Goal: Communication & Community: Answer question/provide support

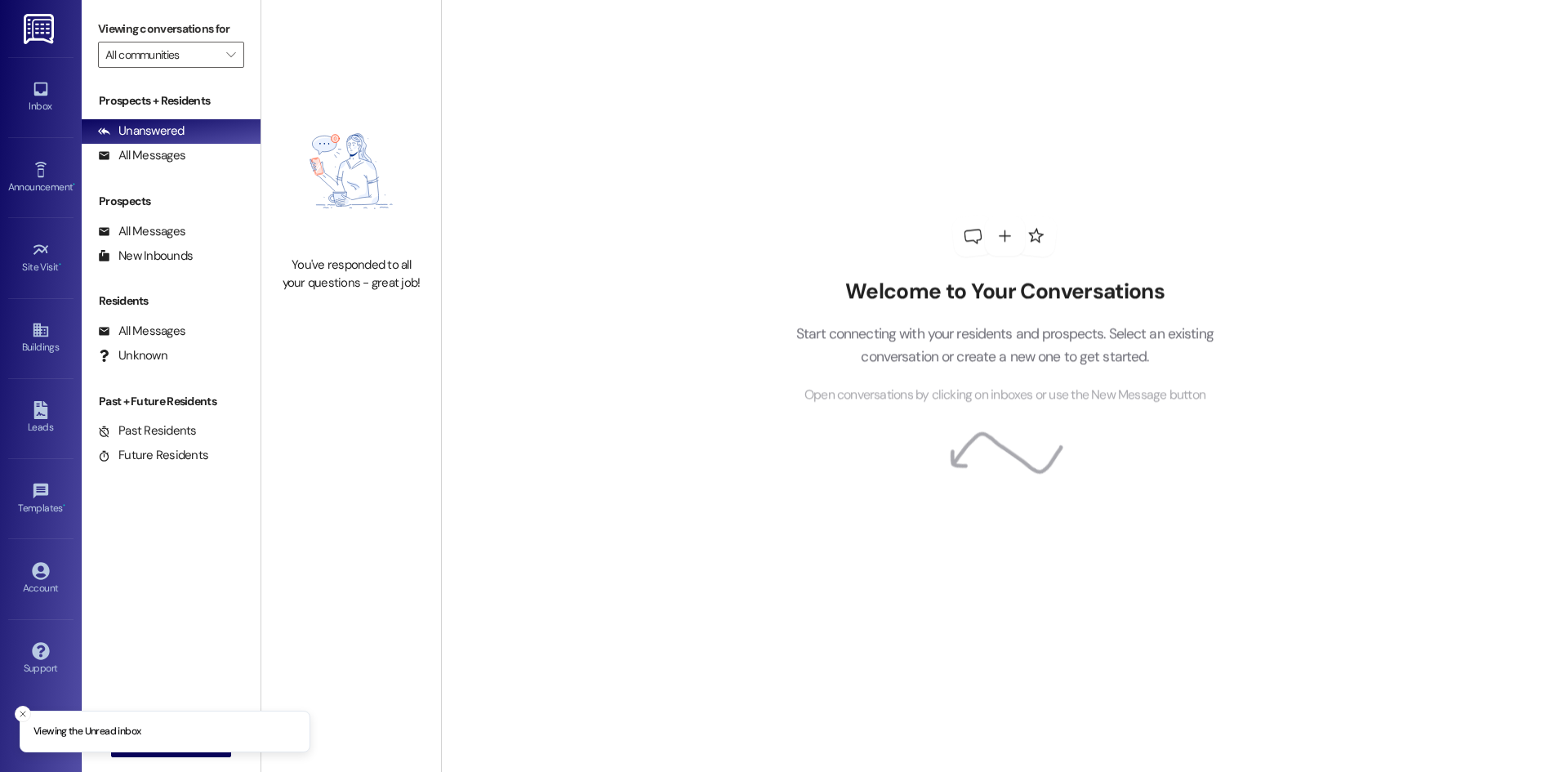
type input "Westland @ [GEOGRAPHIC_DATA] (3283)"
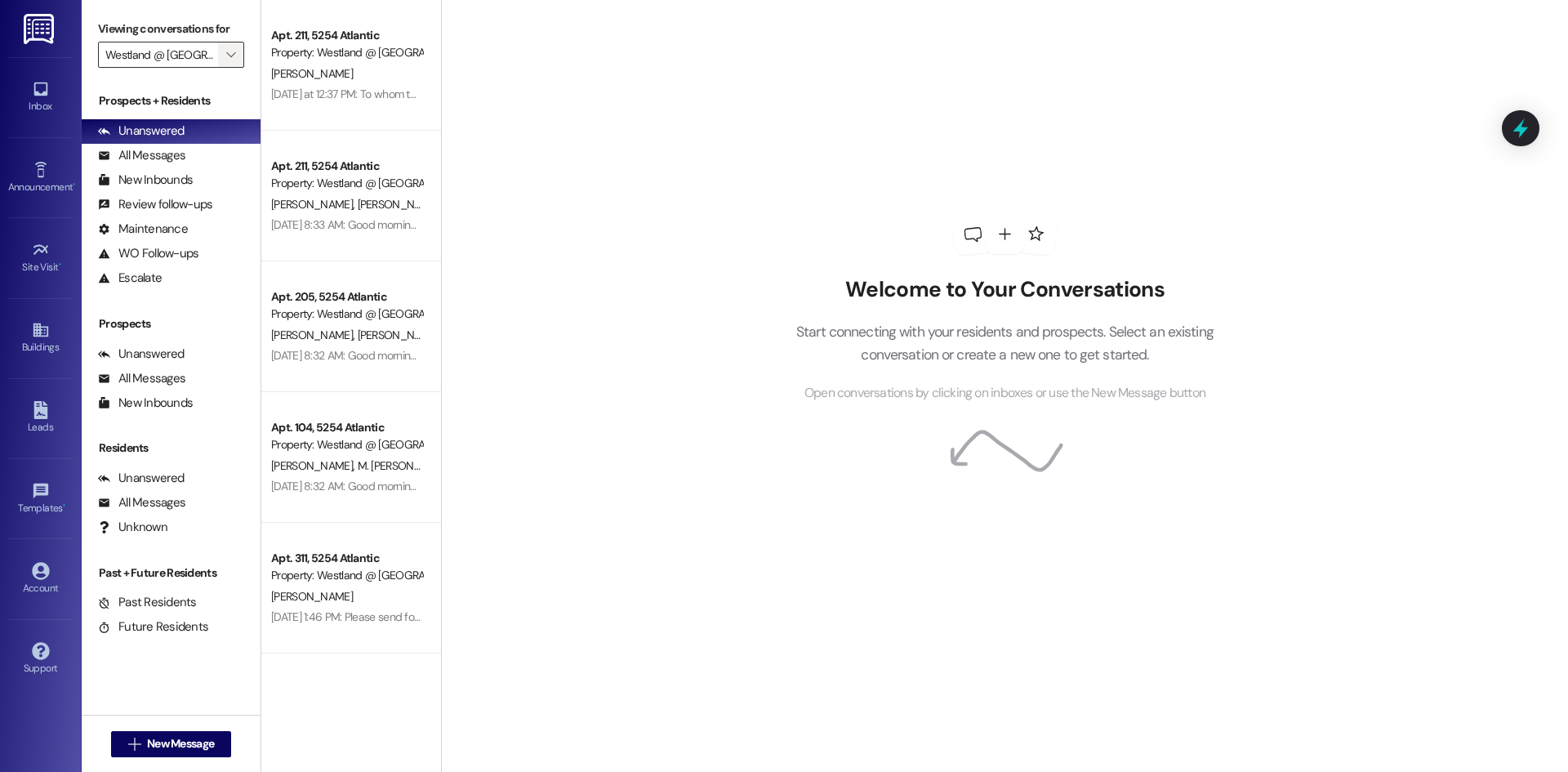
click at [223, 53] on span "" at bounding box center [231, 55] width 16 height 27
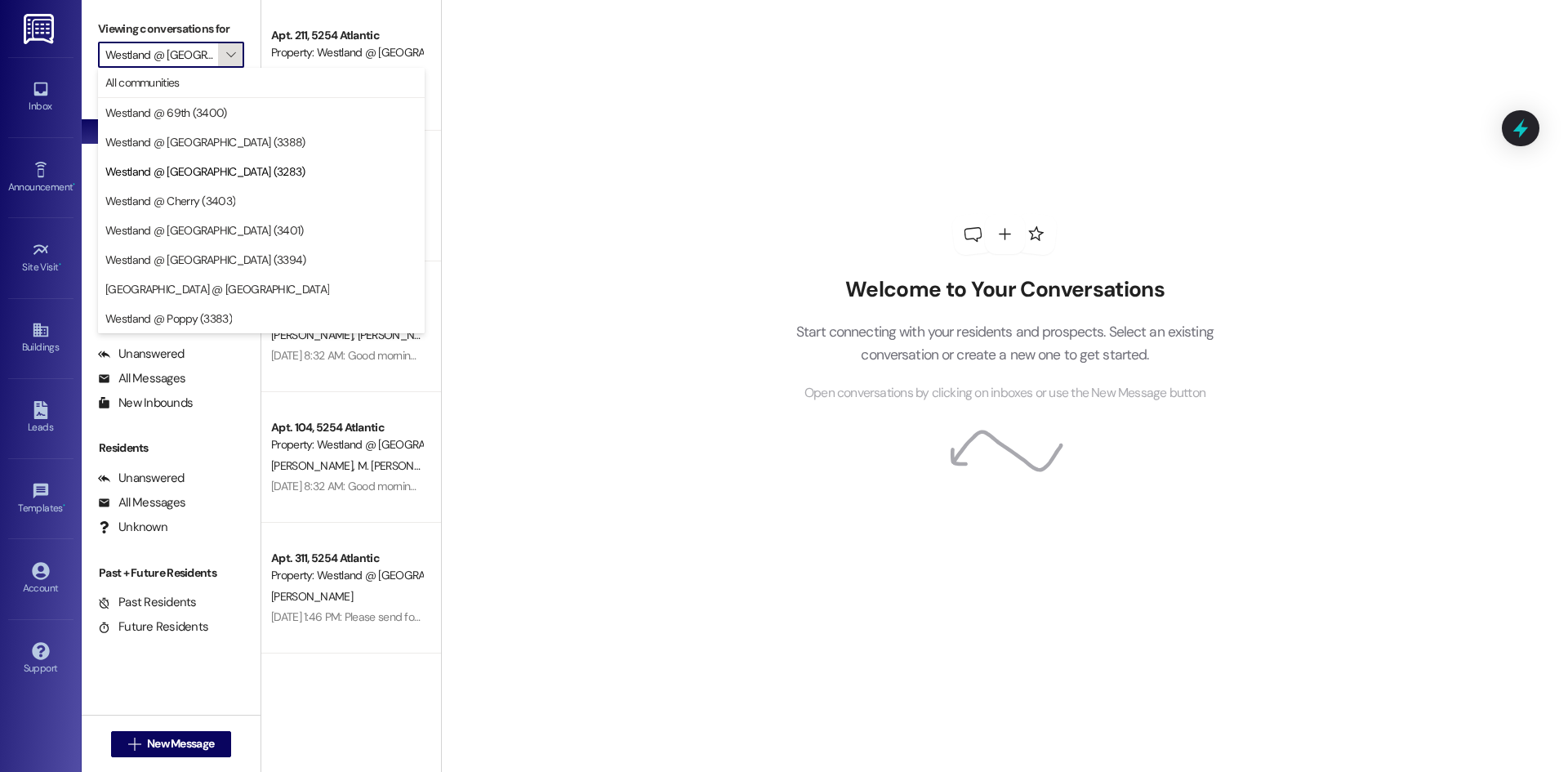
scroll to position [0, 19]
click at [180, 90] on span "All communities" at bounding box center [143, 82] width 74 height 16
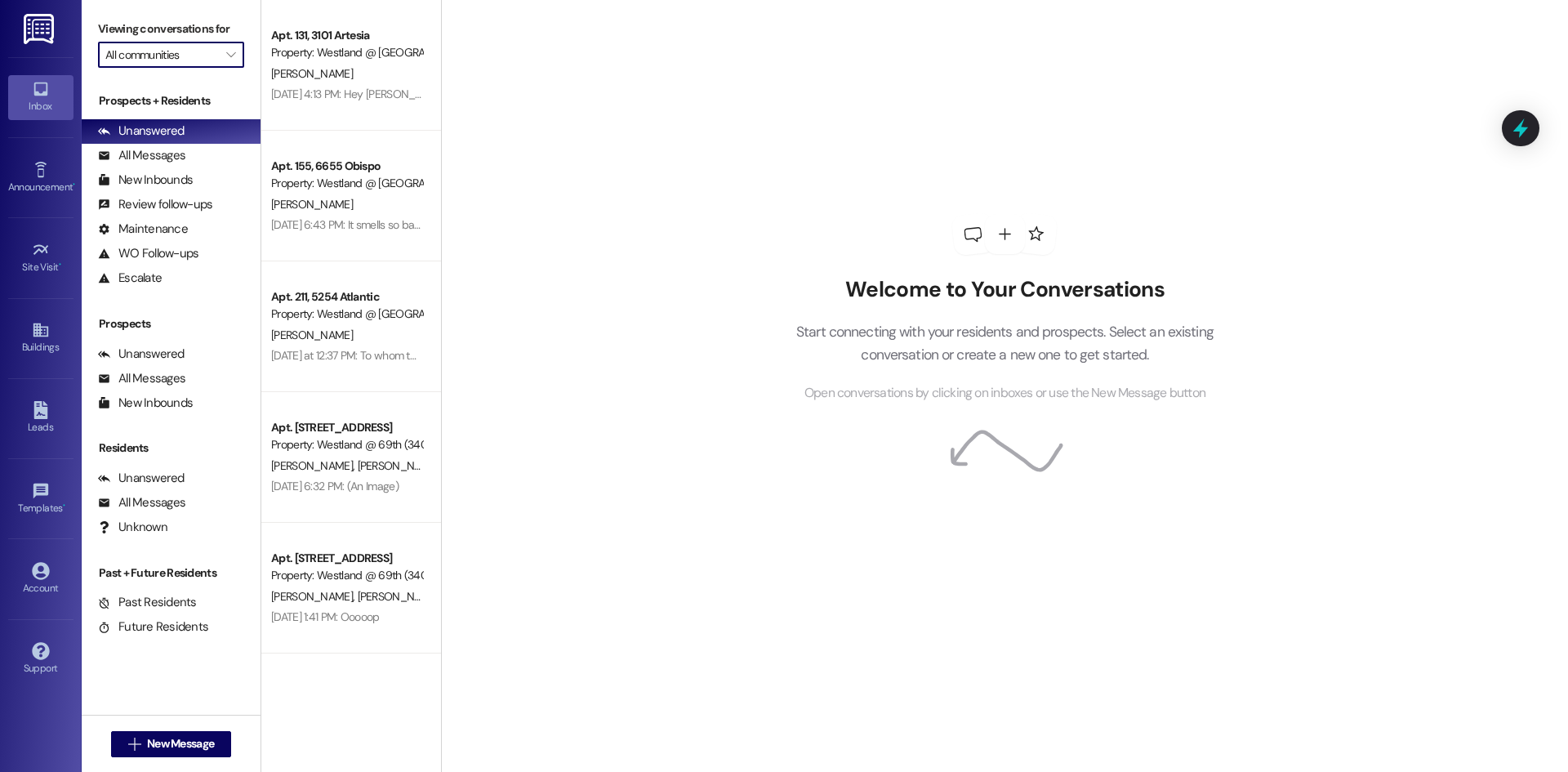
click at [196, 66] on input "All communities" at bounding box center [161, 55] width 113 height 27
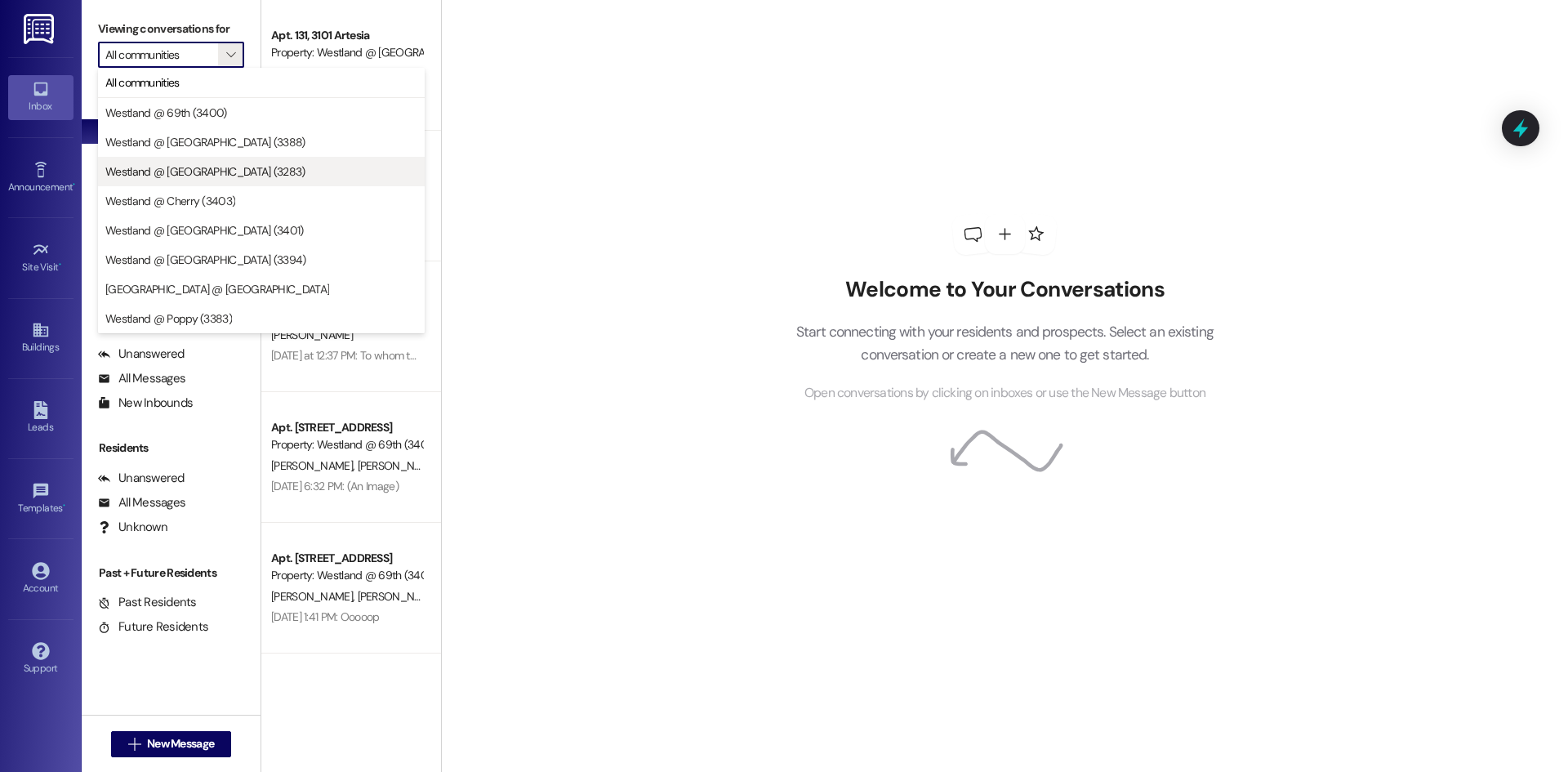
click at [235, 177] on span "Westland @ [GEOGRAPHIC_DATA] (3283)" at bounding box center [206, 171] width 200 height 16
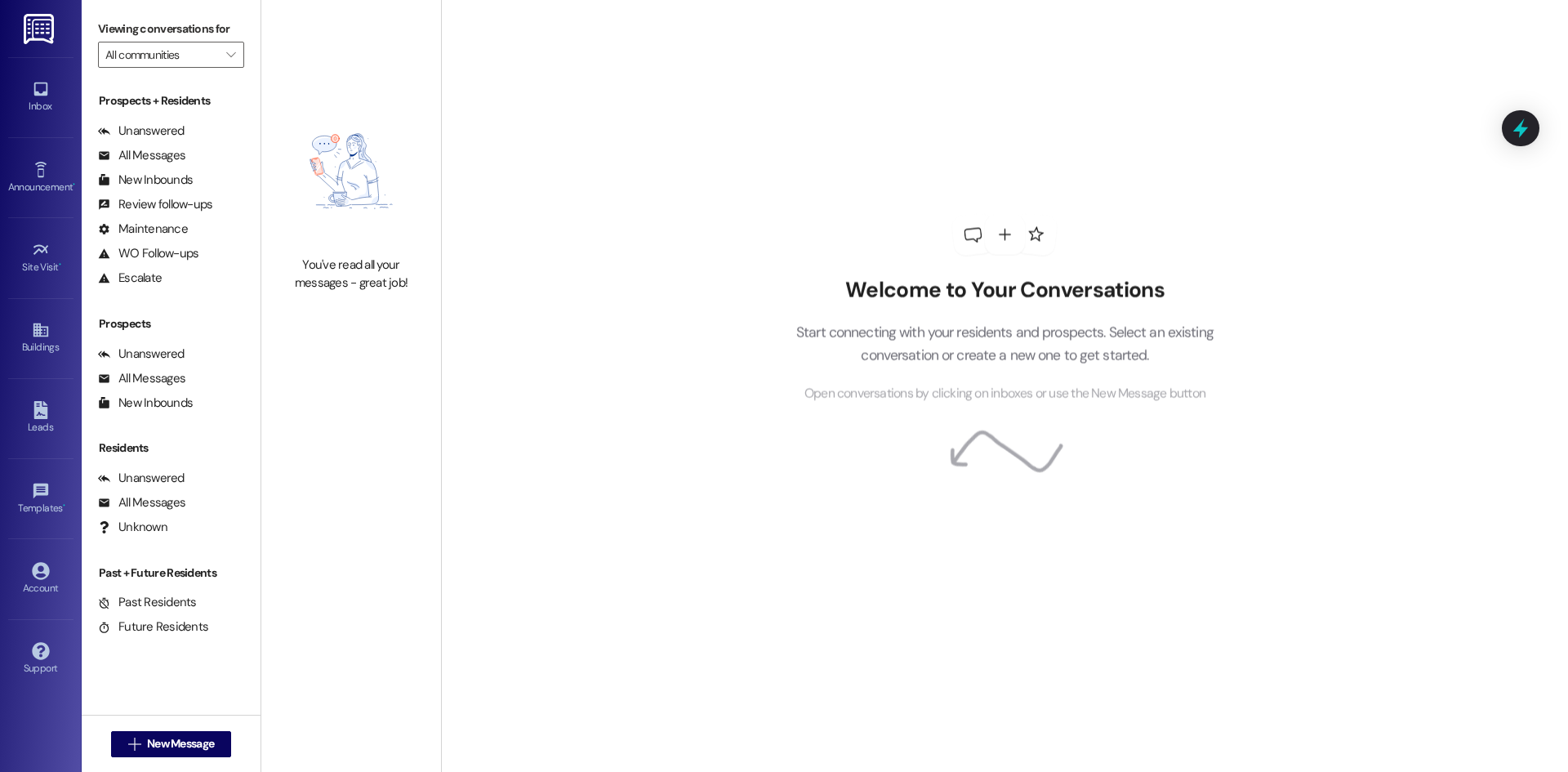
type input "Westland @ [GEOGRAPHIC_DATA] (3283)"
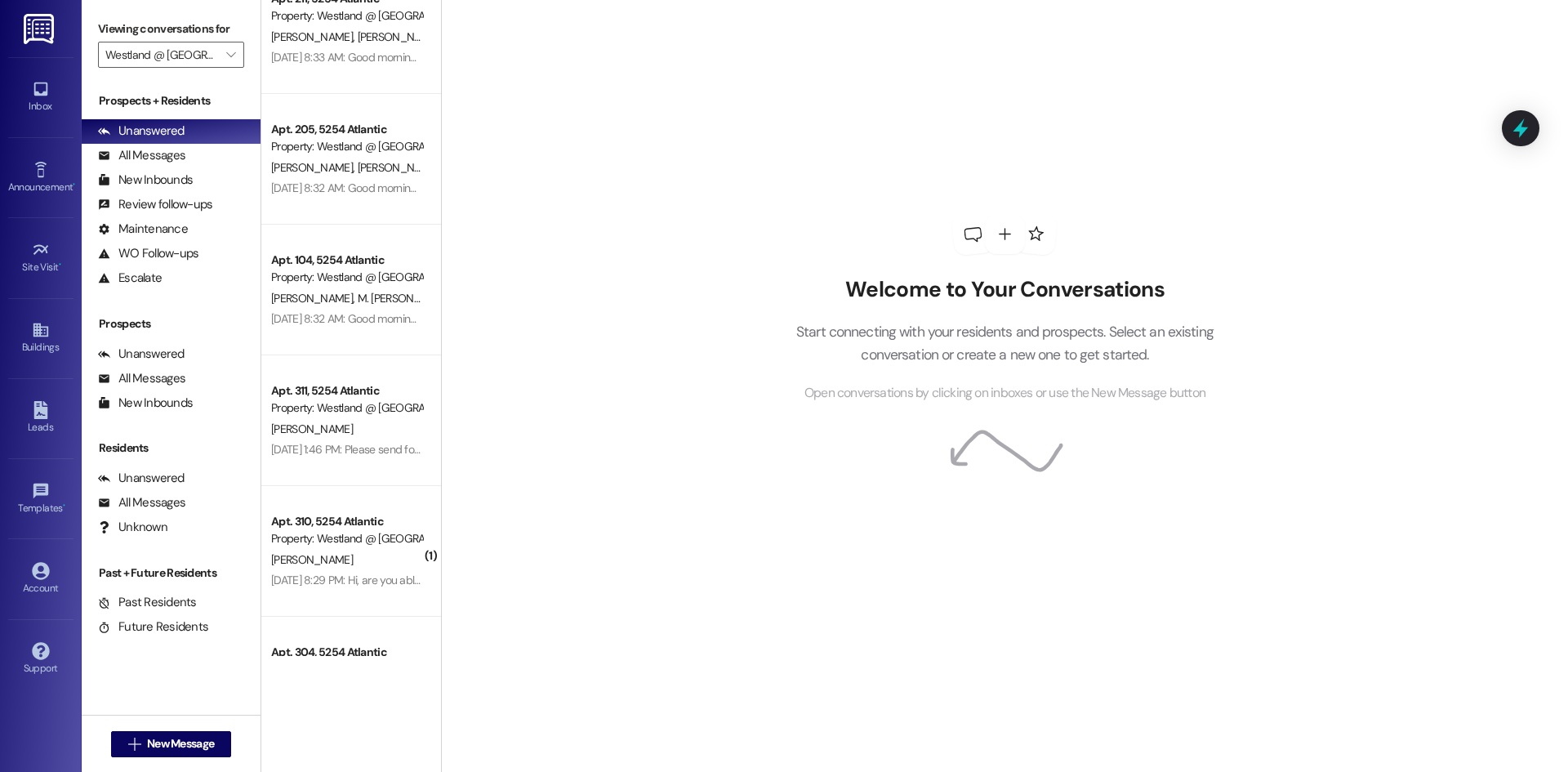
scroll to position [259, 0]
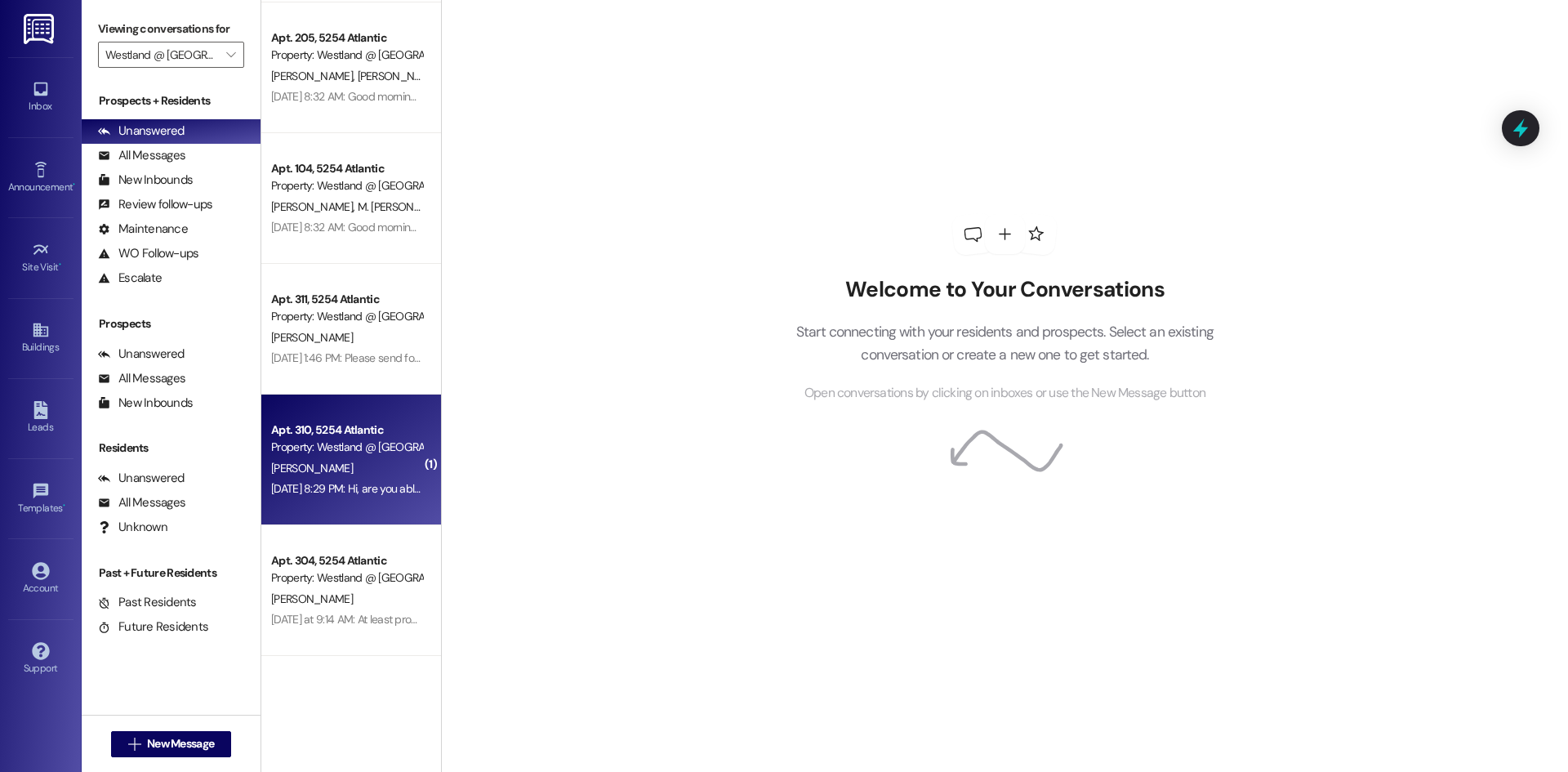
click at [383, 446] on div "Property: Westland @ [GEOGRAPHIC_DATA] (3283)" at bounding box center [346, 447] width 151 height 17
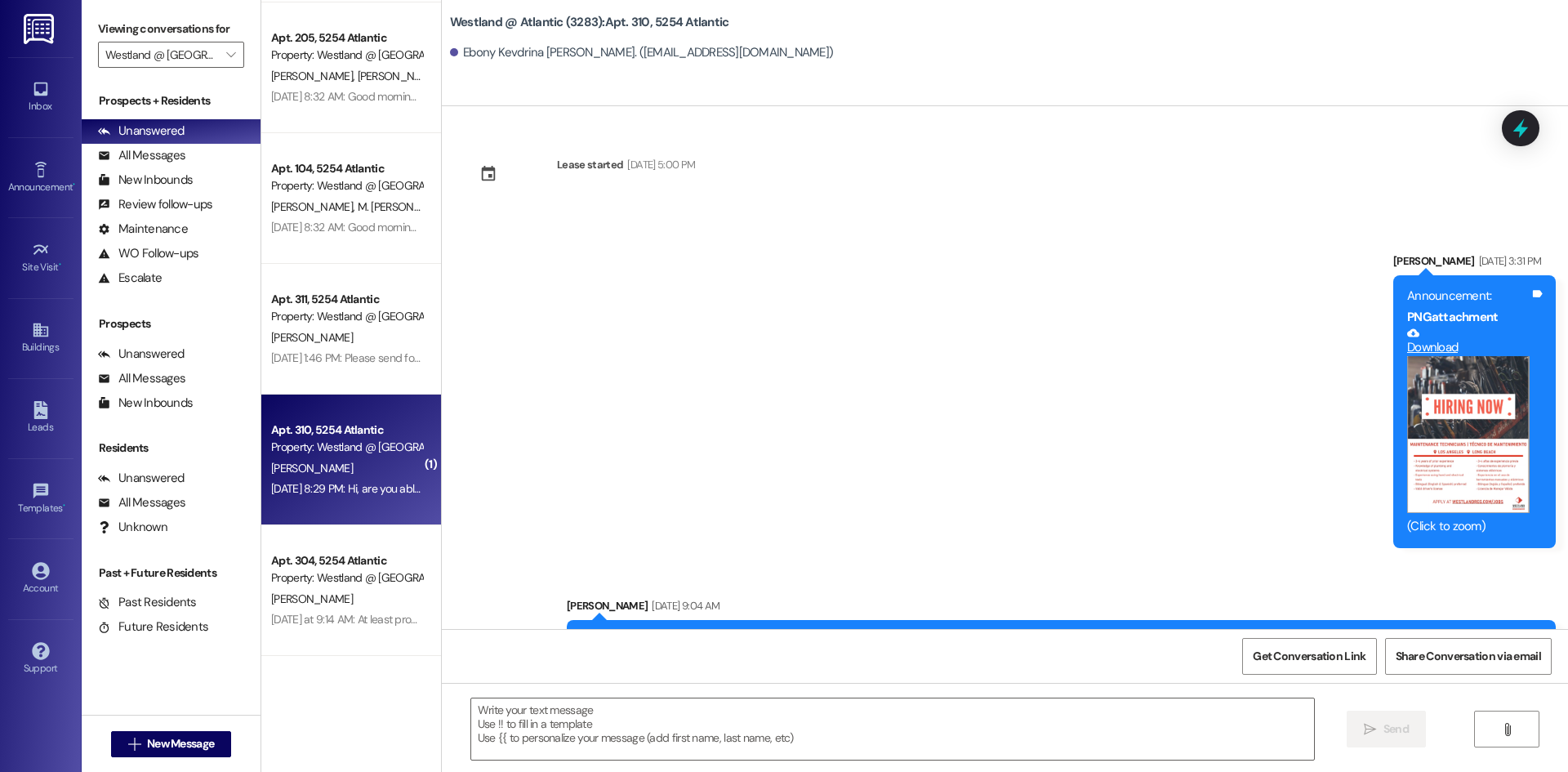
scroll to position [68813, 0]
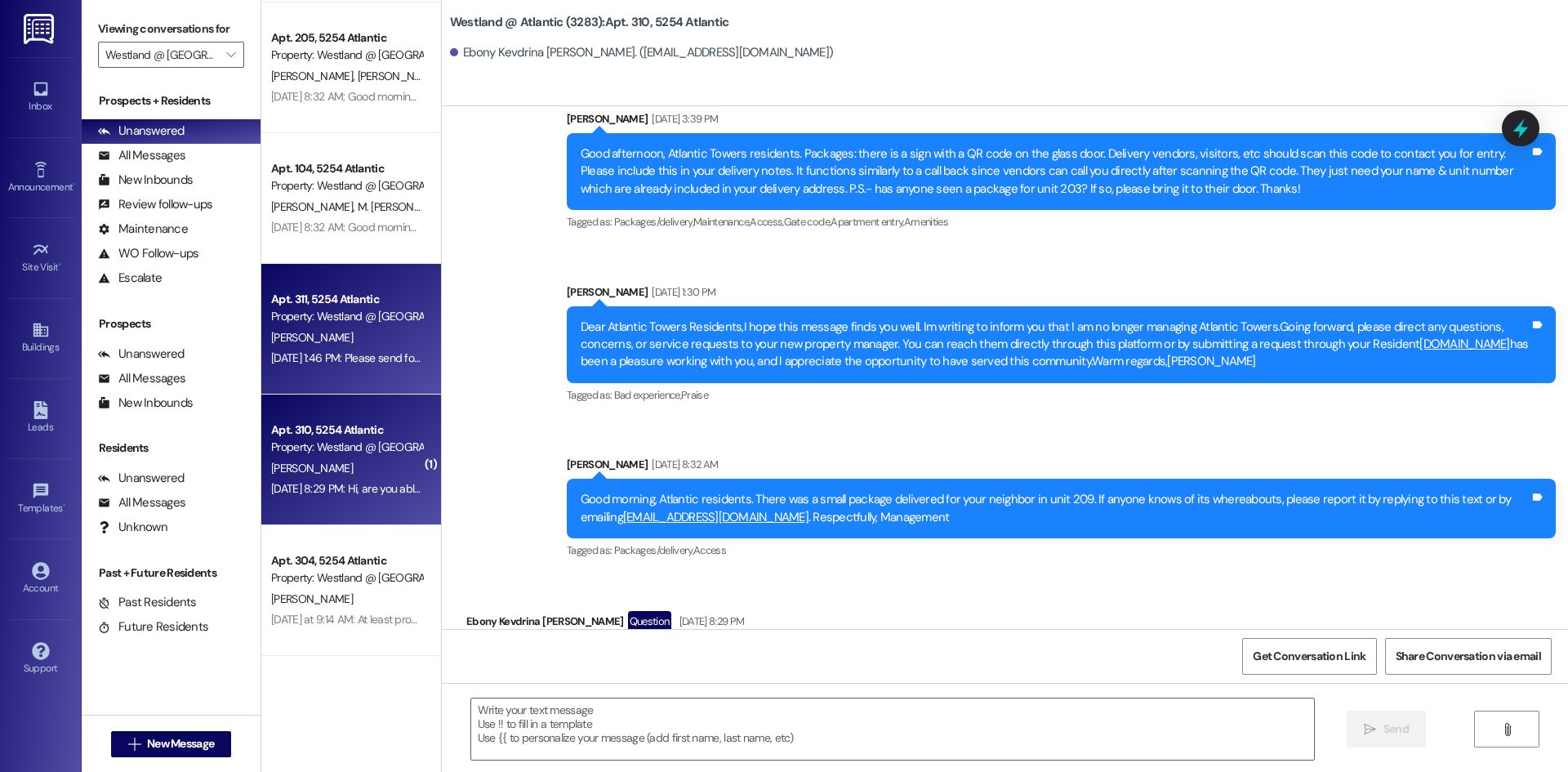
click at [316, 323] on div "Property: Westland @ [GEOGRAPHIC_DATA] (3283)" at bounding box center [346, 316] width 151 height 17
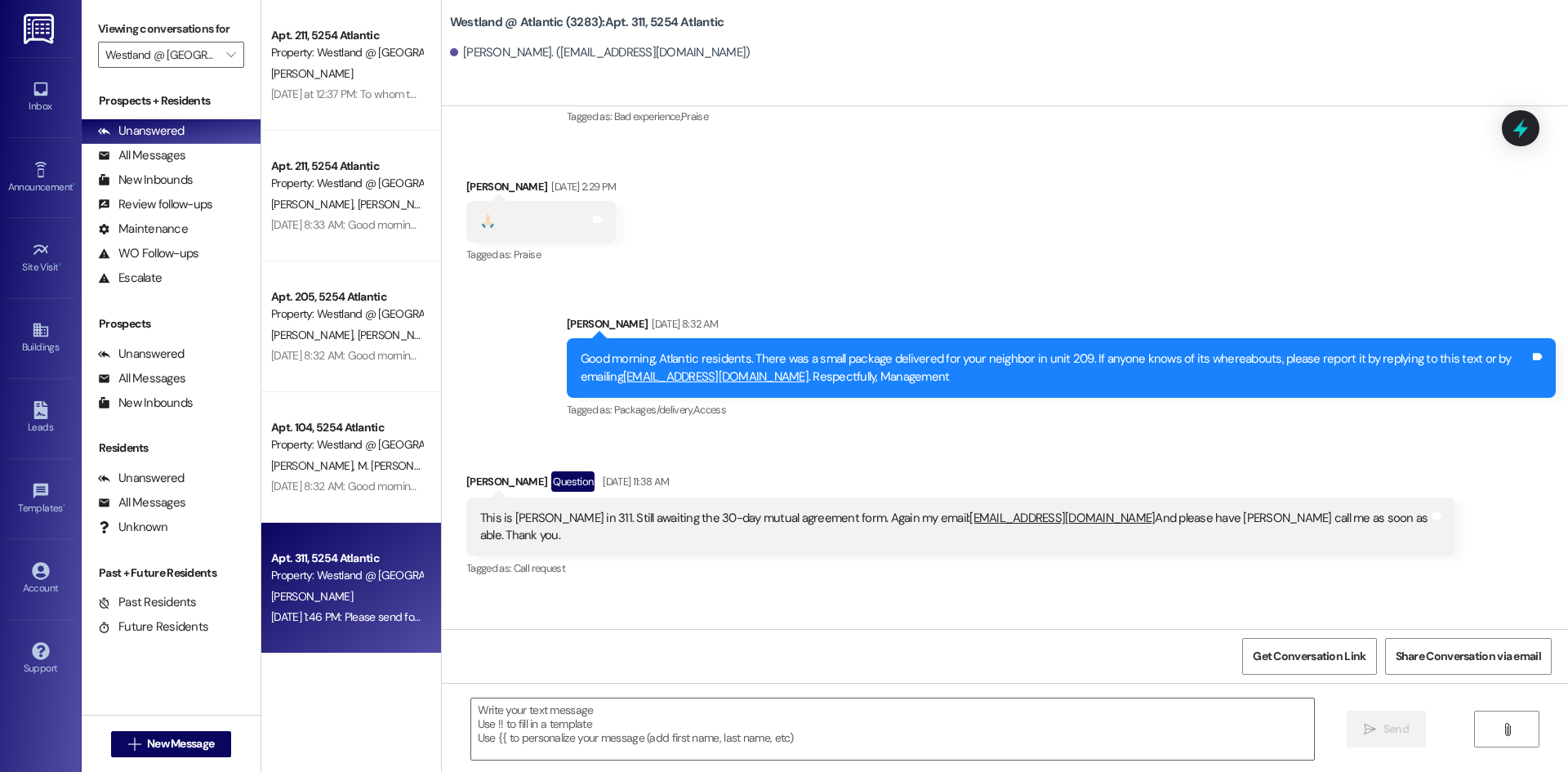
scroll to position [45350, 0]
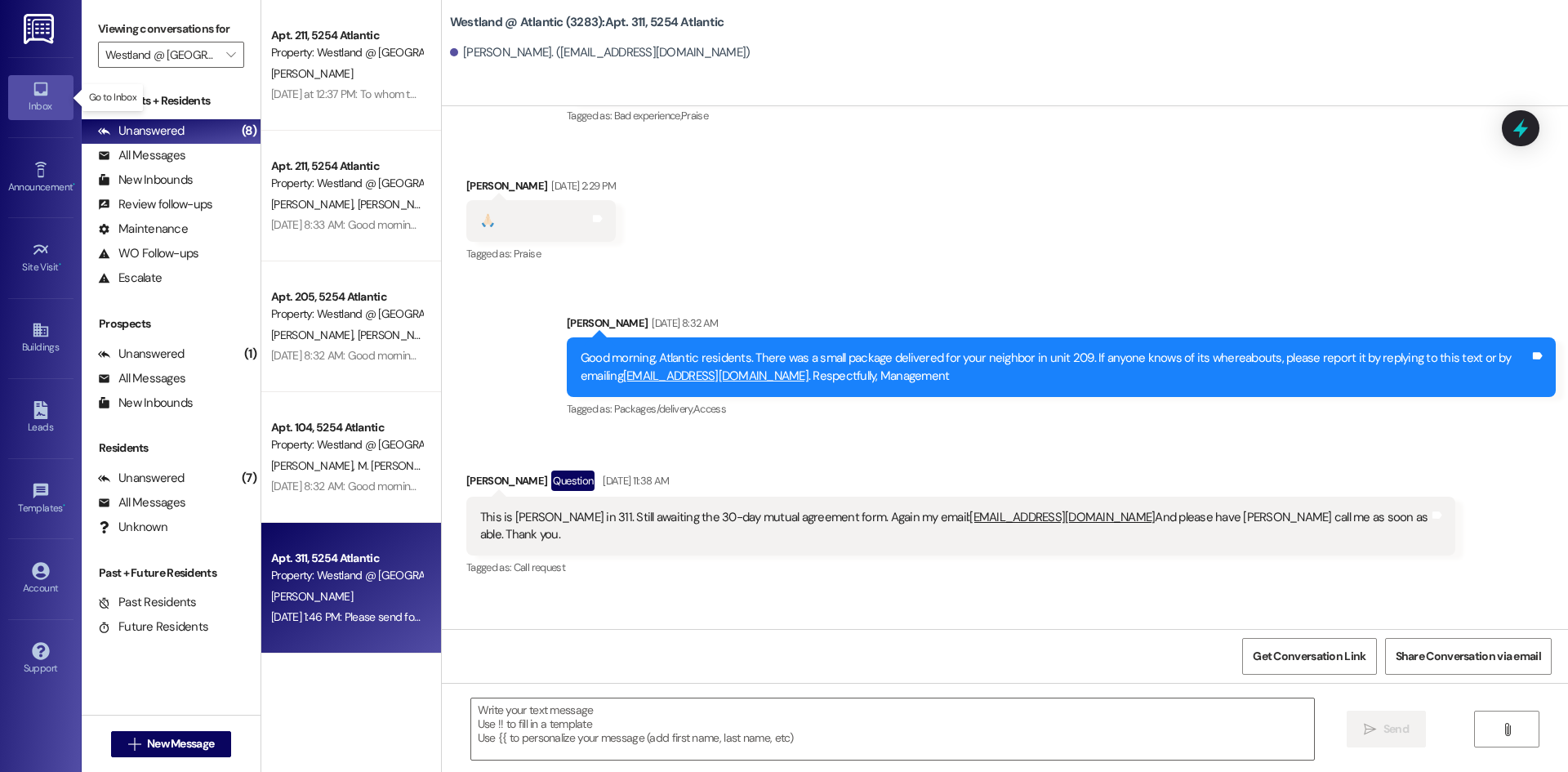
click at [41, 100] on div "Inbox" at bounding box center [41, 106] width 82 height 16
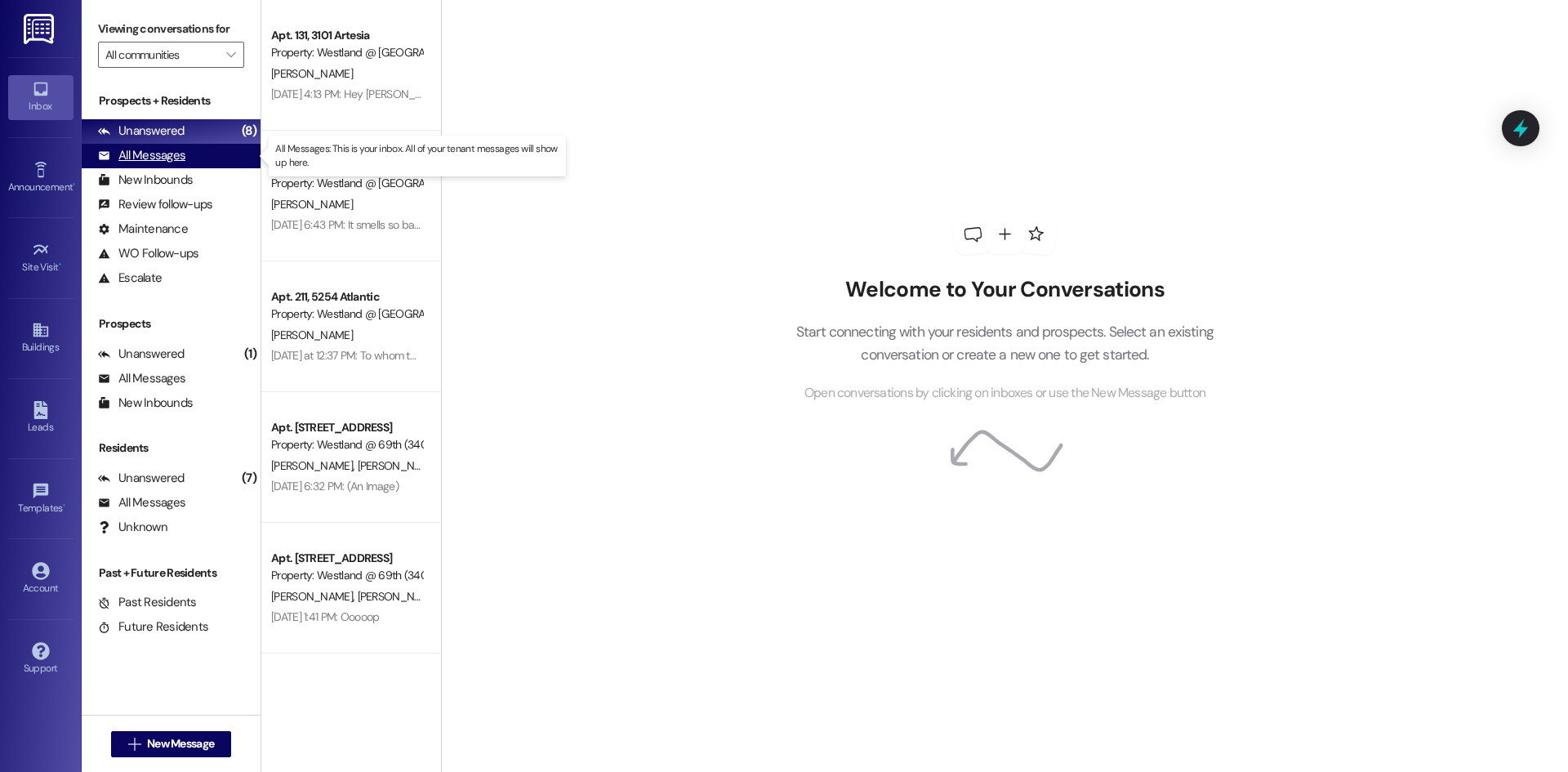
click at [168, 153] on div "All Messages" at bounding box center [142, 155] width 88 height 17
